Goal: Transaction & Acquisition: Purchase product/service

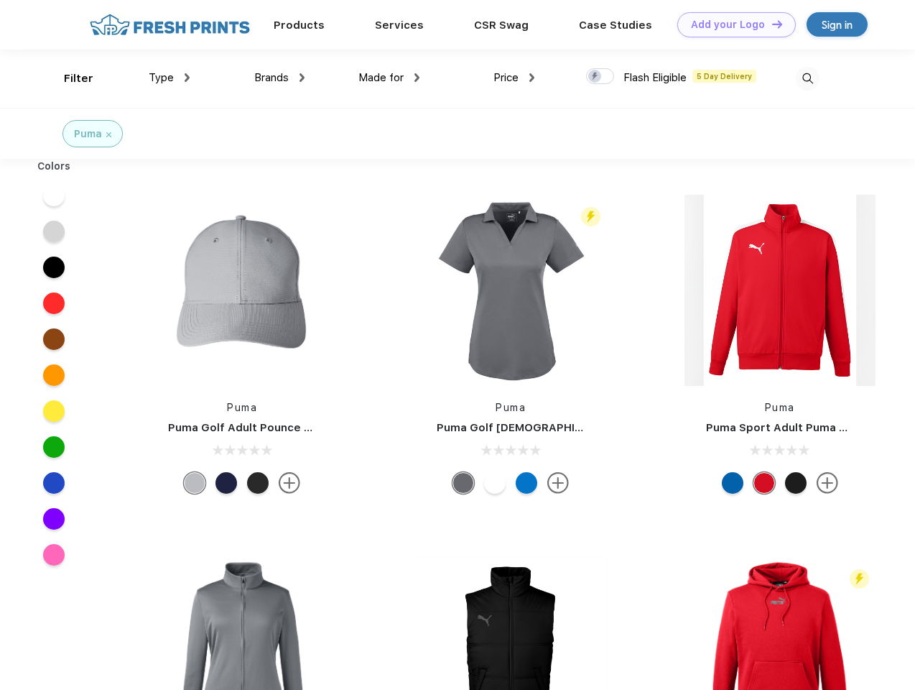
click at [732, 24] on link "Add your Logo Design Tool" at bounding box center [737, 24] width 119 height 25
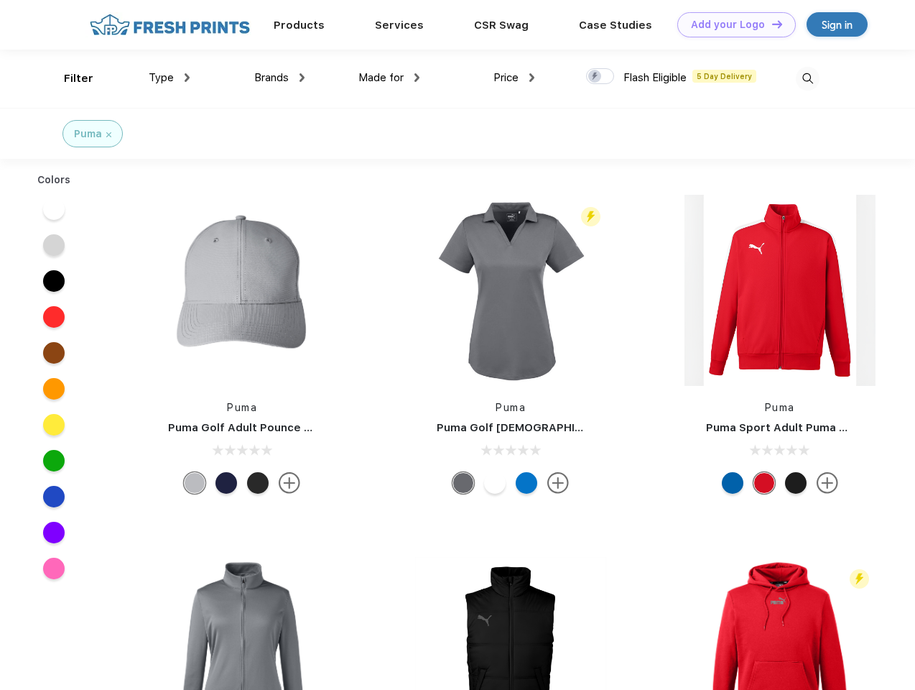
click at [0, 0] on div "Design Tool" at bounding box center [0, 0] width 0 height 0
click at [771, 24] on link "Add your Logo Design Tool" at bounding box center [737, 24] width 119 height 25
click at [69, 78] on div "Filter" at bounding box center [78, 78] width 29 height 17
click at [170, 78] on span "Type" at bounding box center [161, 77] width 25 height 13
click at [280, 78] on span "Brands" at bounding box center [271, 77] width 34 height 13
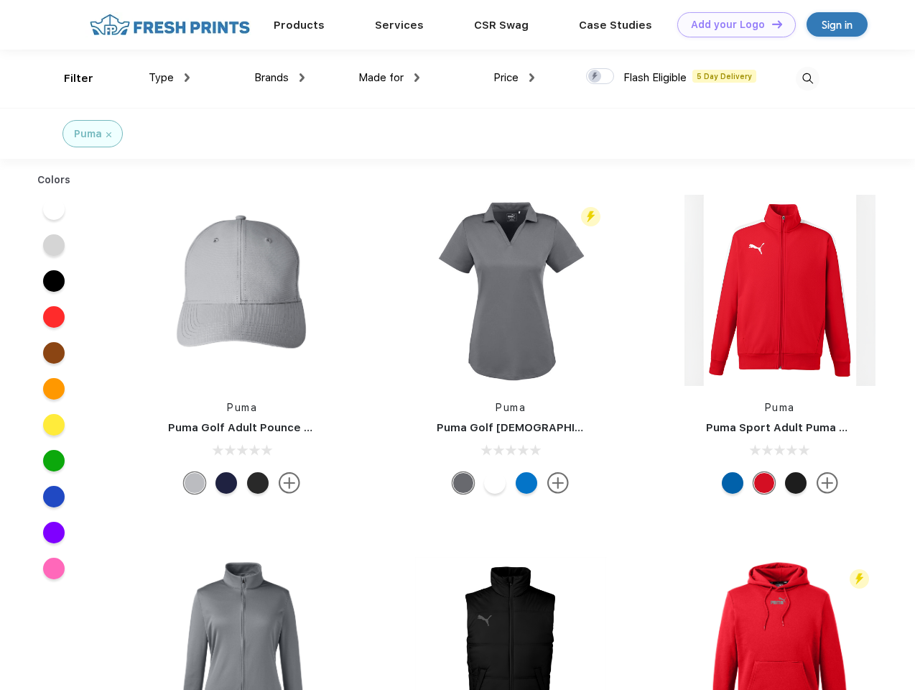
click at [389, 78] on span "Made for" at bounding box center [381, 77] width 45 height 13
click at [514, 78] on span "Price" at bounding box center [506, 77] width 25 height 13
click at [601, 77] on div at bounding box center [600, 76] width 28 height 16
click at [596, 77] on input "checkbox" at bounding box center [590, 72] width 9 height 9
click at [808, 78] on img at bounding box center [808, 79] width 24 height 24
